Goal: Information Seeking & Learning: Learn about a topic

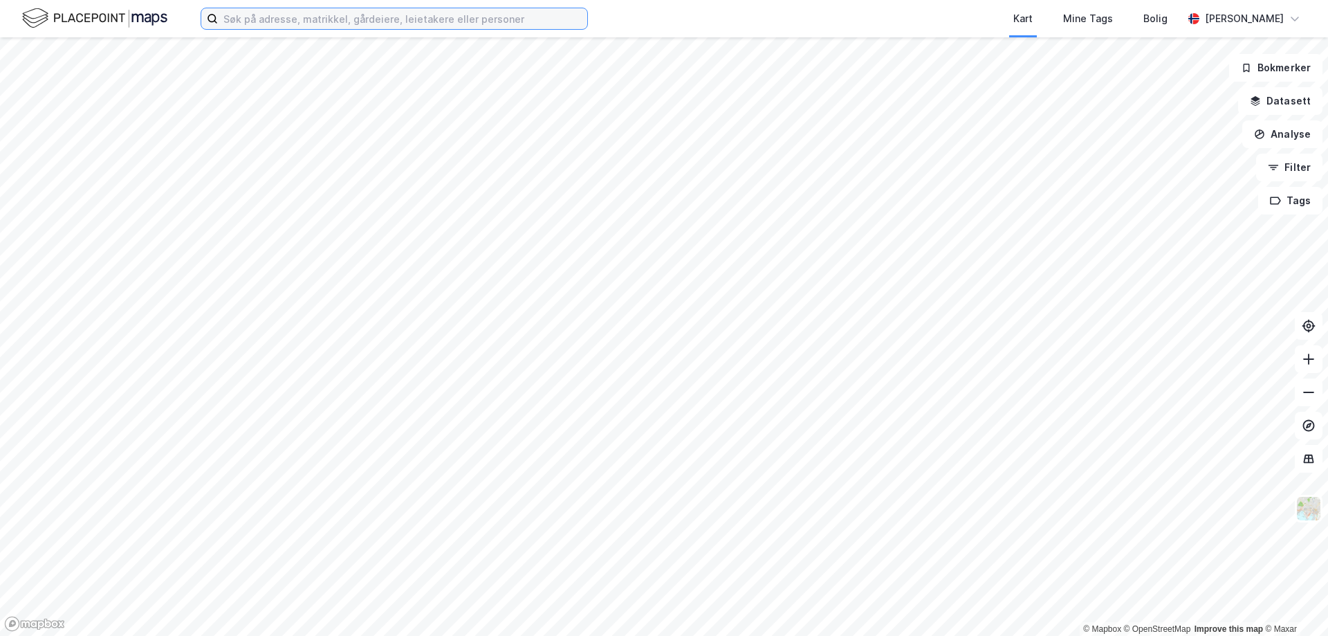
click at [231, 16] on input at bounding box center [402, 18] width 369 height 21
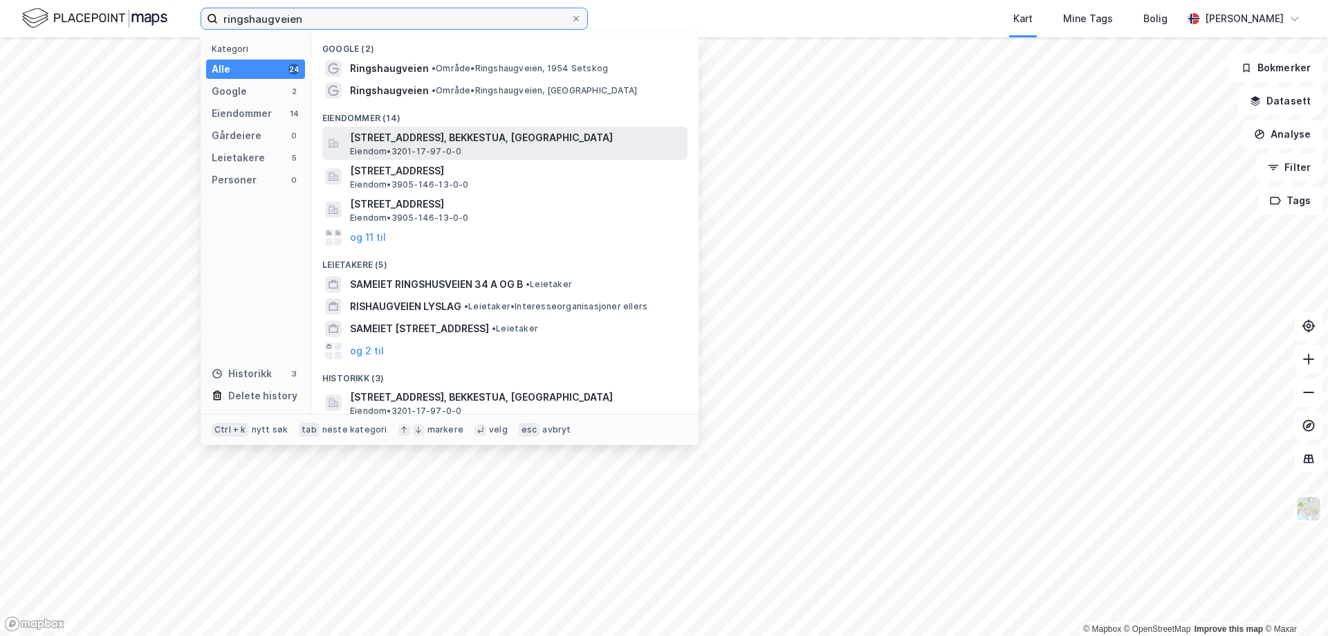
type input "ringshaugveien"
click at [510, 139] on span "[STREET_ADDRESS], BEKKESTUA, [GEOGRAPHIC_DATA]" at bounding box center [516, 137] width 332 height 17
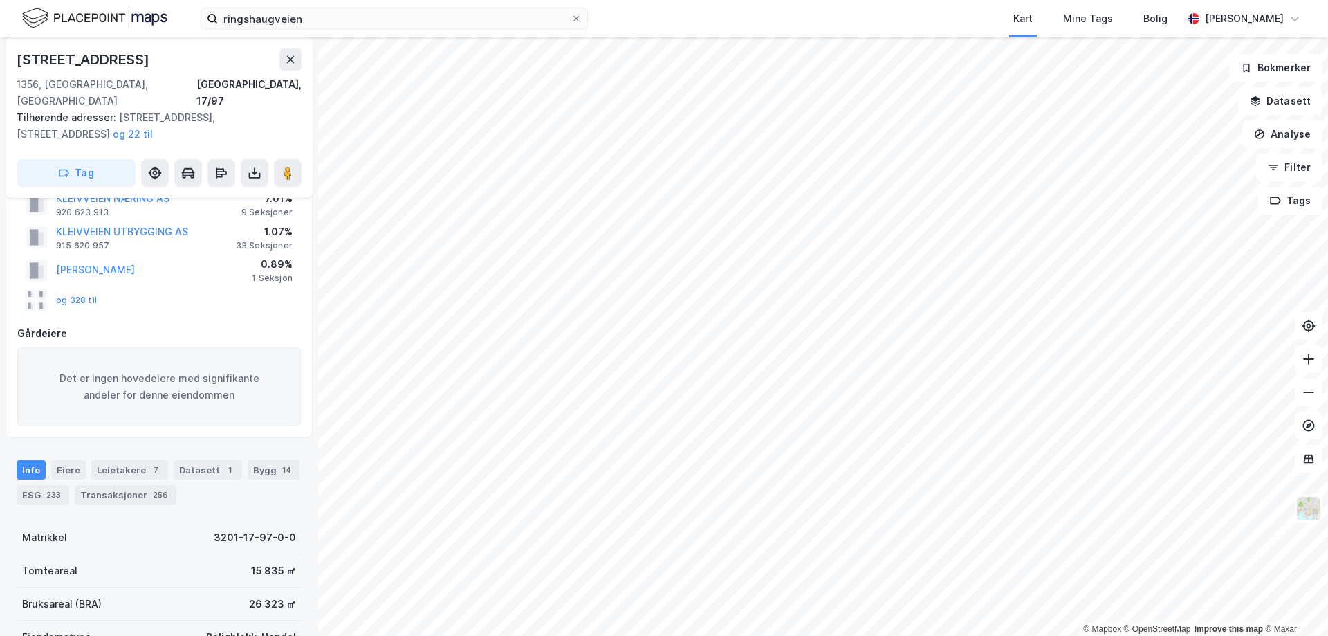
scroll to position [138, 0]
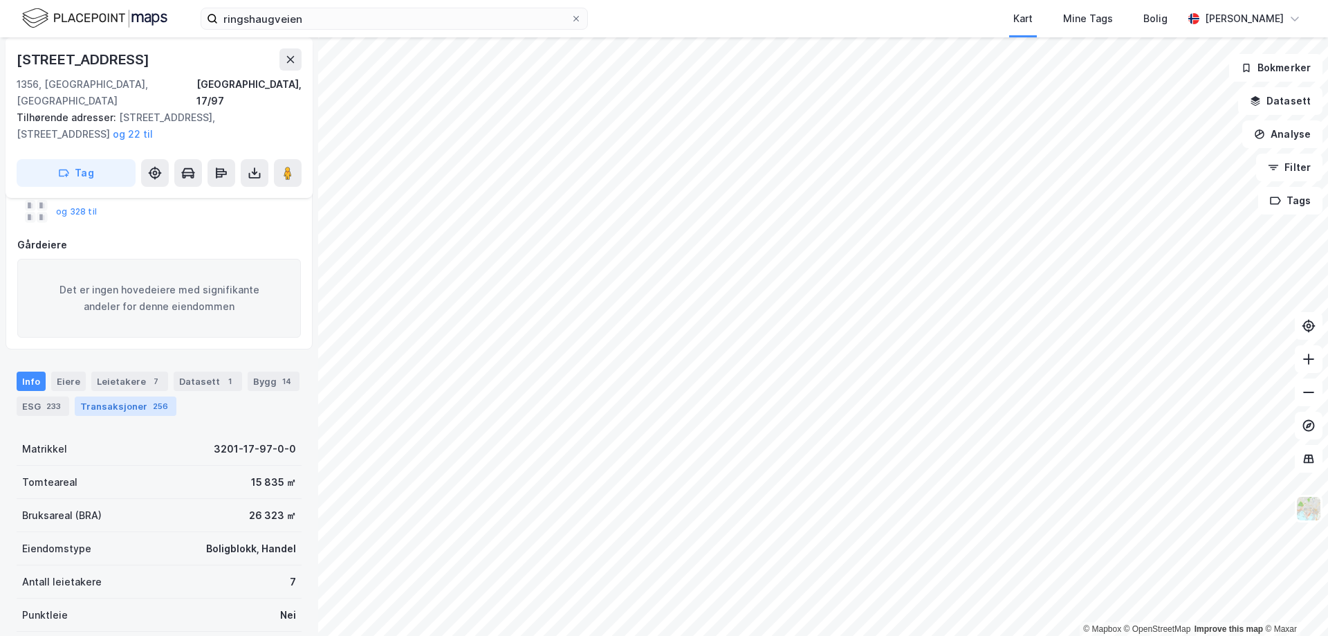
click at [109, 396] on div "Transaksjoner 256" at bounding box center [126, 405] width 102 height 19
